Goal: Check status: Check status

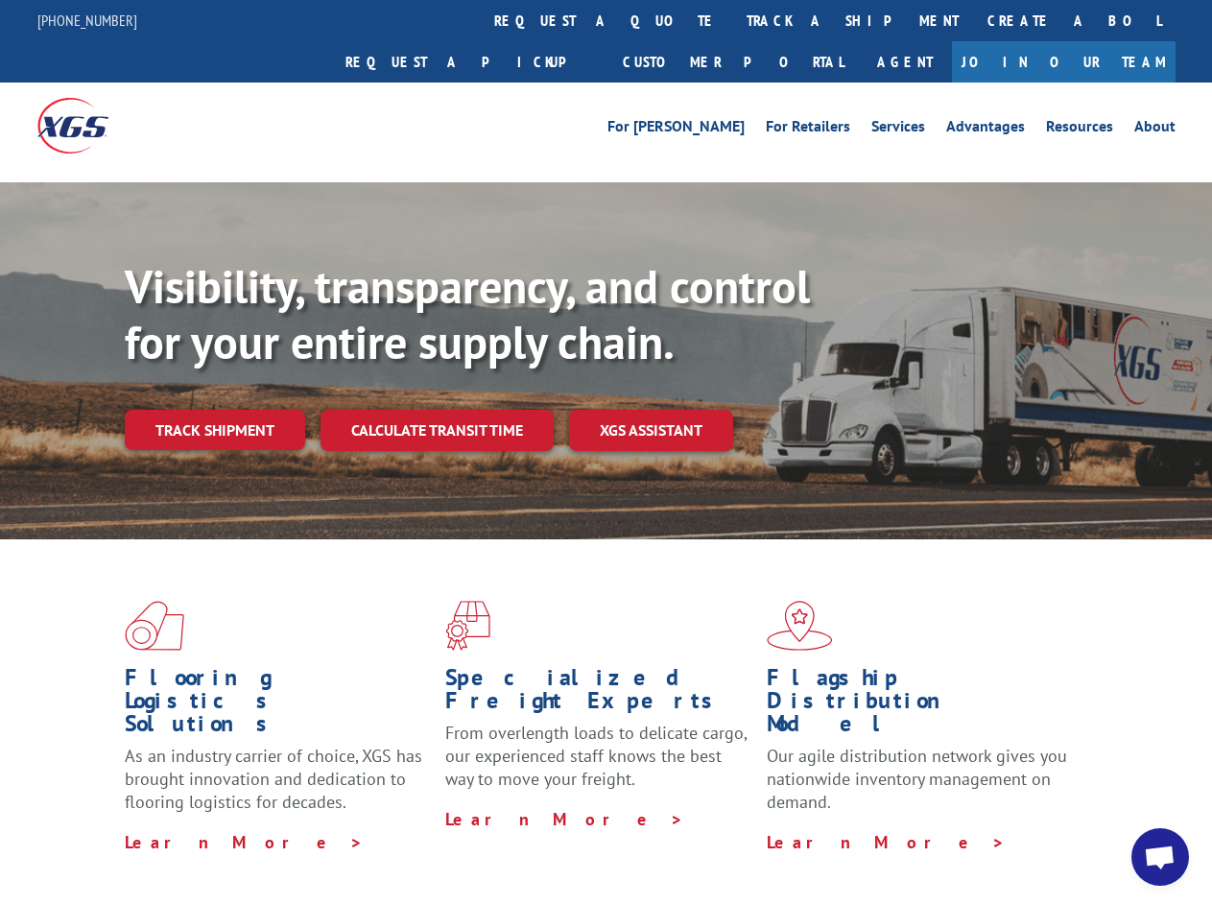
click at [605, 452] on div "Visibility, transparency, and control for your entire supply chain. Track shipm…" at bounding box center [668, 393] width 1087 height 268
click at [732, 20] on link "track a shipment" at bounding box center [852, 20] width 241 height 41
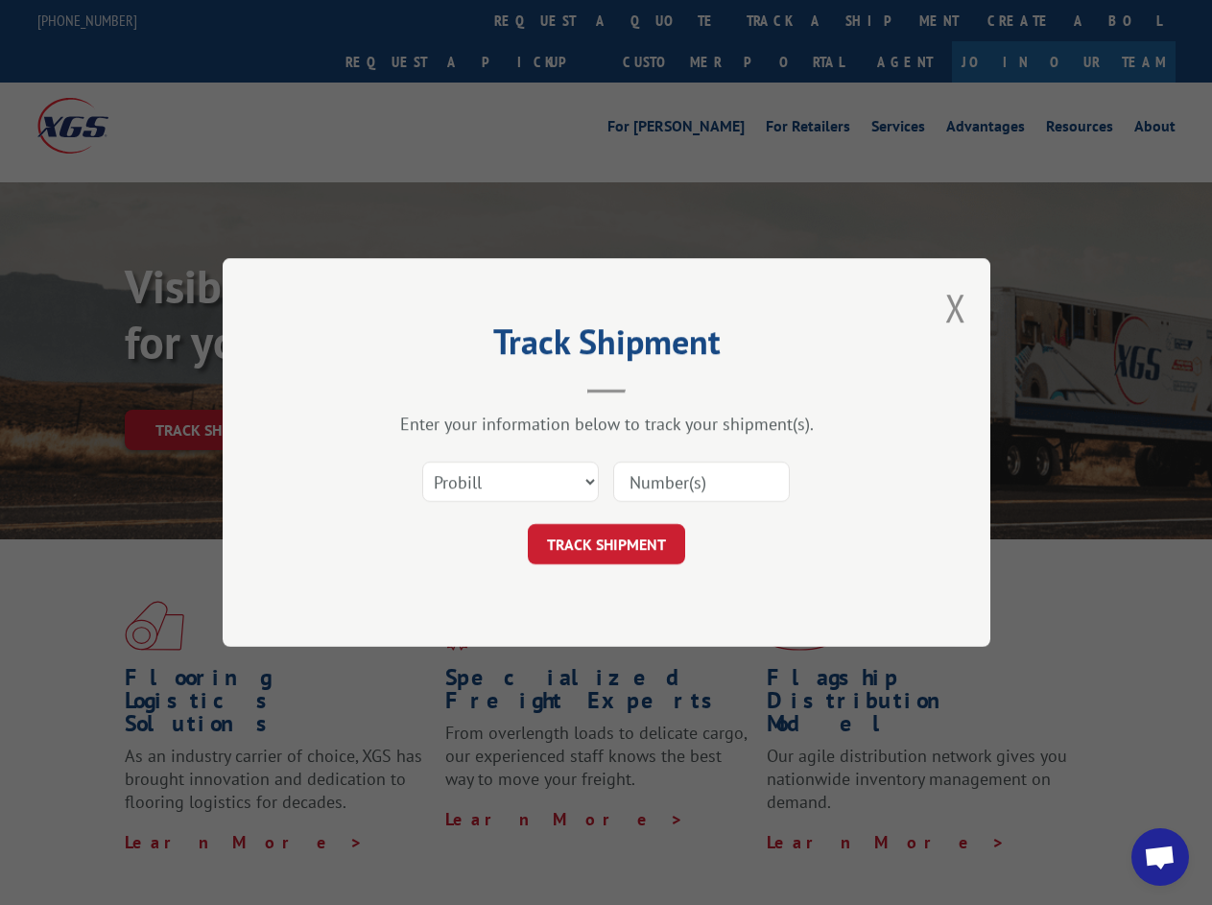
click at [670, 20] on div "Track Shipment Enter your information below to track your shipment(s). Select c…" at bounding box center [606, 452] width 1212 height 905
click at [790, 20] on div "Track Shipment Enter your information below to track your shipment(s). Select c…" at bounding box center [606, 452] width 1212 height 905
click at [214, 388] on div "Track Shipment Enter your information below to track your shipment(s). Select c…" at bounding box center [606, 452] width 1212 height 905
click at [436, 388] on header "Track Shipment" at bounding box center [607, 360] width 576 height 65
click at [652, 388] on header "Track Shipment" at bounding box center [607, 360] width 576 height 65
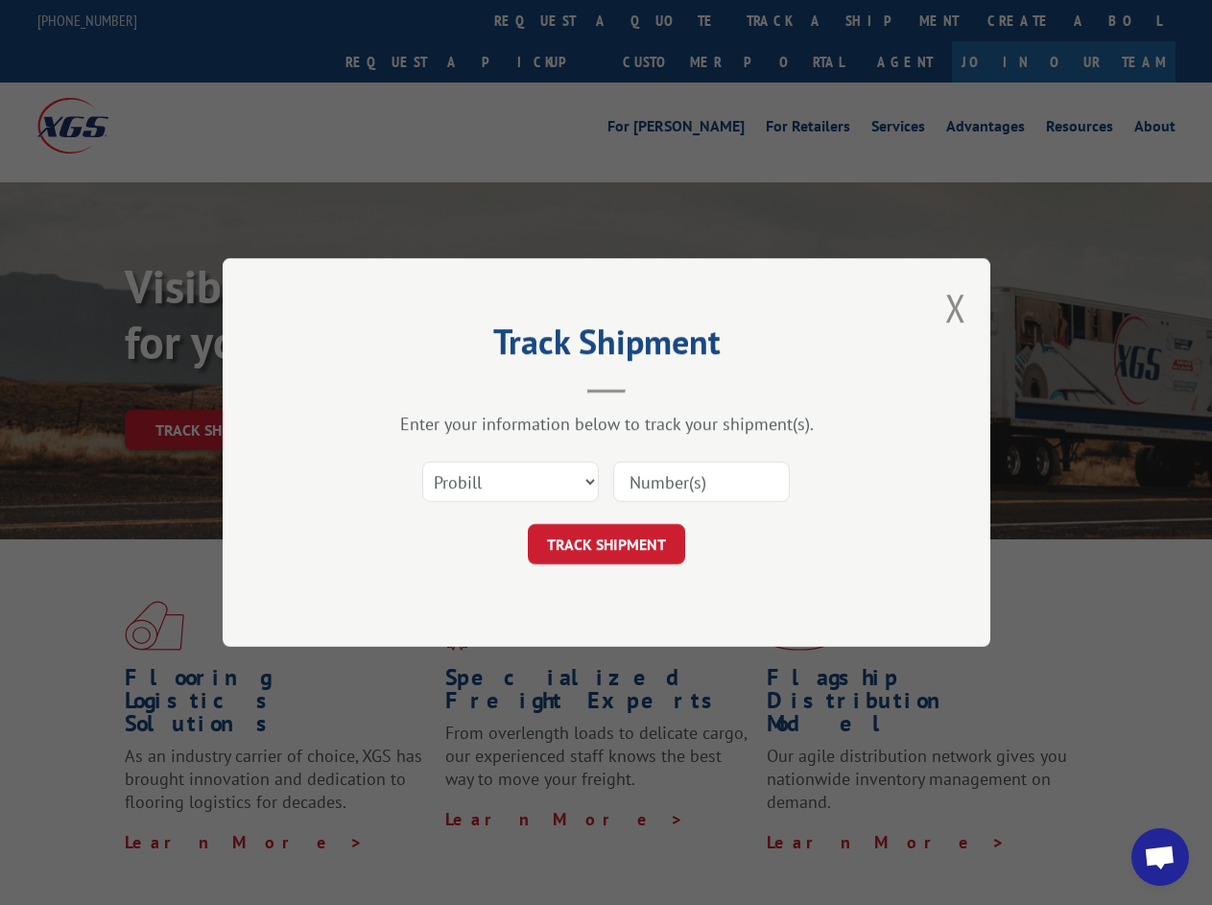
click at [1160, 857] on span "Open chat" at bounding box center [1160, 858] width 32 height 27
